Goal: Communication & Community: Answer question/provide support

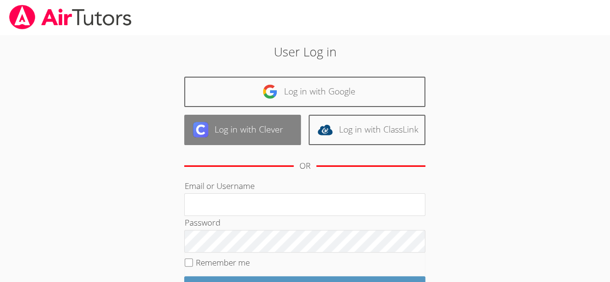
click at [249, 134] on link "Log in with Clever" at bounding box center [242, 130] width 117 height 30
click at [202, 130] on img at bounding box center [200, 129] width 15 height 15
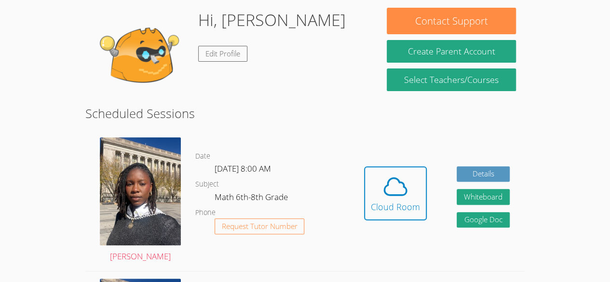
scroll to position [85, 0]
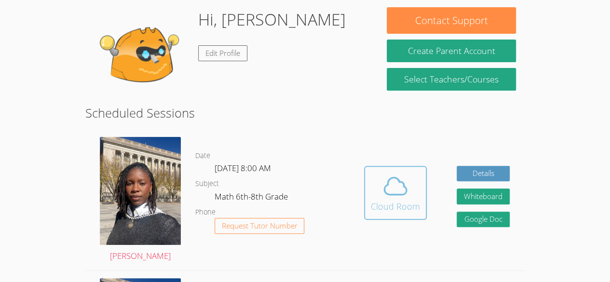
click at [407, 181] on icon at bounding box center [395, 186] width 27 height 27
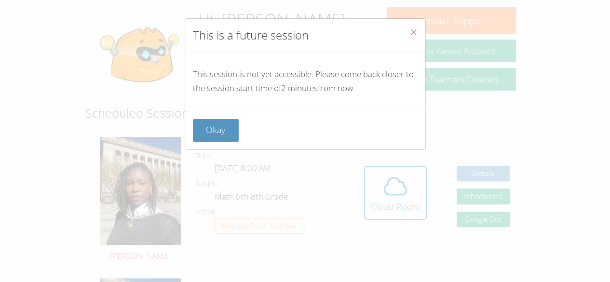
click at [411, 31] on button "Close" at bounding box center [414, 33] width 24 height 29
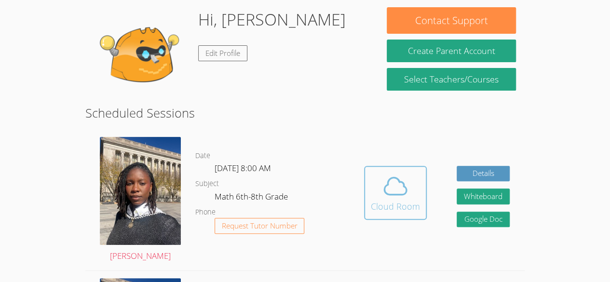
click at [413, 196] on span at bounding box center [395, 186] width 49 height 27
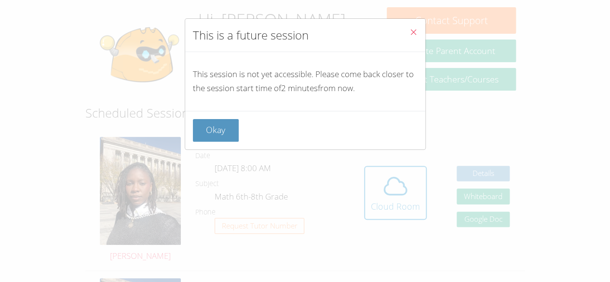
click at [410, 32] on icon "Close" at bounding box center [414, 32] width 8 height 8
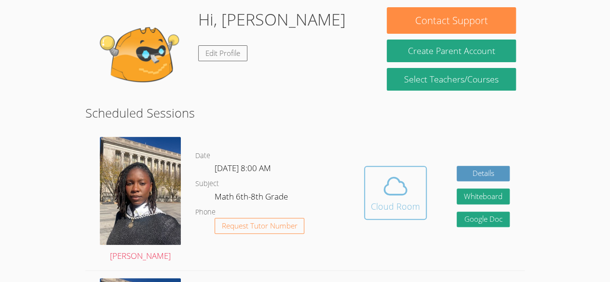
click at [392, 178] on icon at bounding box center [396, 186] width 22 height 17
click at [391, 190] on icon at bounding box center [395, 186] width 27 height 27
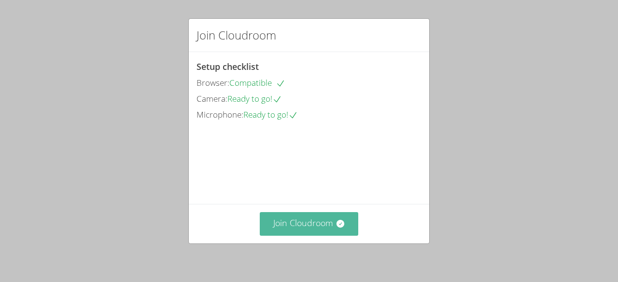
click at [302, 220] on button "Join Cloudroom" at bounding box center [309, 224] width 99 height 24
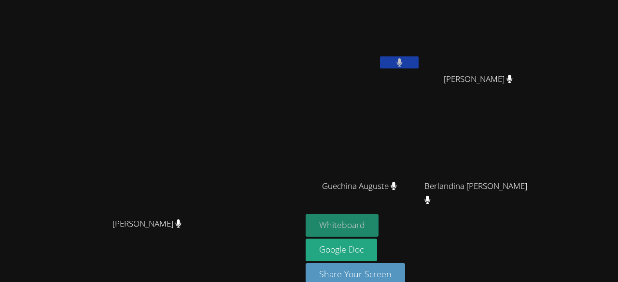
click at [359, 220] on button "Whiteboard" at bounding box center [341, 225] width 73 height 23
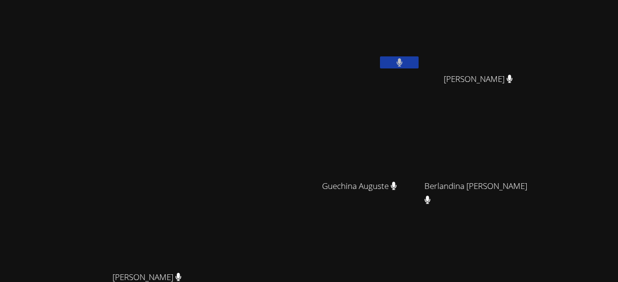
click at [262, 73] on div "Darine Odigé Darine Odigé" at bounding box center [151, 203] width 294 height 399
click at [273, 15] on div "Darine Odigé Darine Odigé" at bounding box center [151, 203] width 294 height 399
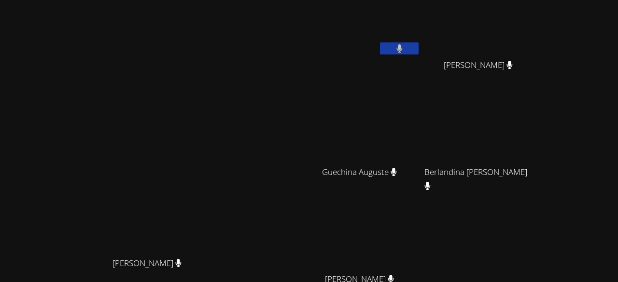
scroll to position [8, 0]
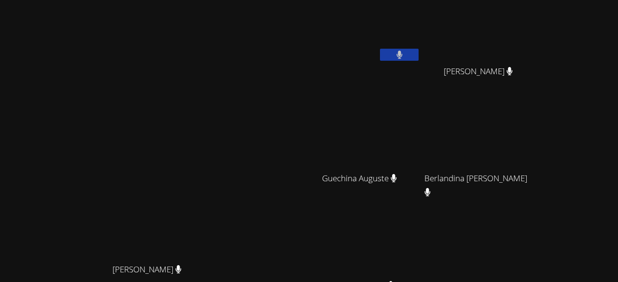
click at [363, 20] on video at bounding box center [362, 28] width 115 height 65
click at [298, 41] on div "Darine Odigé Darine Odigé" at bounding box center [151, 195] width 294 height 399
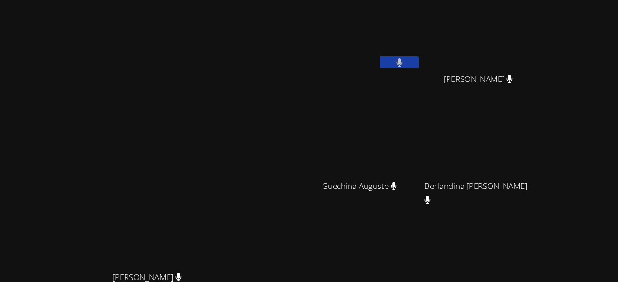
click at [298, 54] on div "Darine Odigé Darine Odigé" at bounding box center [151, 203] width 294 height 399
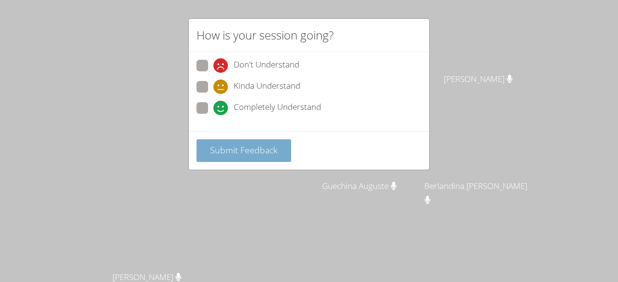
click at [213, 153] on span "Submit Feedback" at bounding box center [244, 150] width 68 height 12
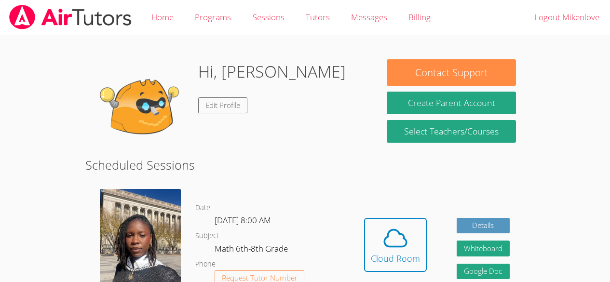
scroll to position [85, 0]
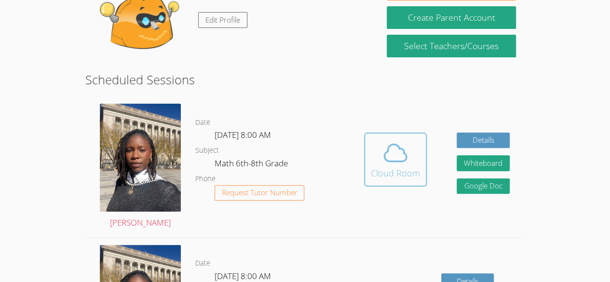
click at [407, 149] on icon at bounding box center [395, 152] width 27 height 27
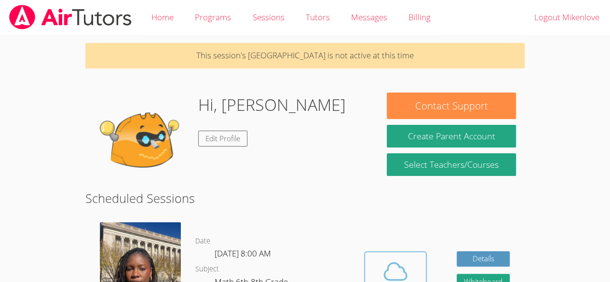
click at [389, 267] on icon at bounding box center [395, 271] width 27 height 27
click at [380, 254] on button "Cloud Room" at bounding box center [395, 278] width 63 height 54
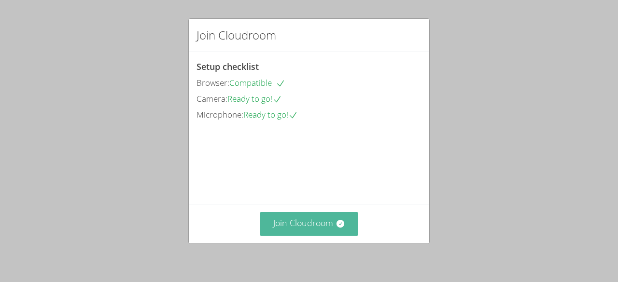
click at [316, 215] on button "Join Cloudroom" at bounding box center [309, 224] width 99 height 24
drag, startPoint x: 0, startPoint y: 0, endPoint x: 281, endPoint y: 217, distance: 355.0
click at [281, 217] on button "Join Cloudroom" at bounding box center [309, 224] width 99 height 24
